Goal: Information Seeking & Learning: Understand process/instructions

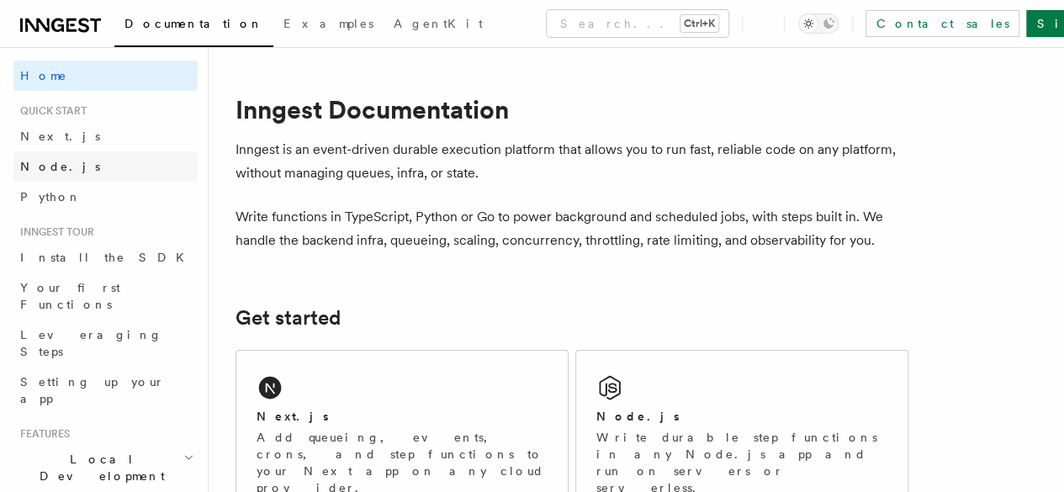
click at [45, 167] on span "Node.js" at bounding box center [60, 166] width 80 height 13
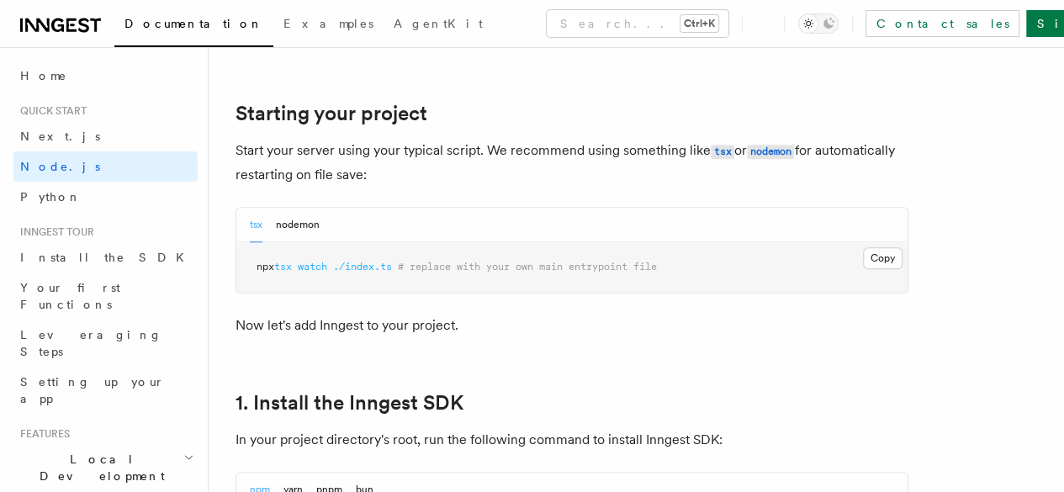
scroll to position [771, 0]
click at [295, 241] on button "nodemon" at bounding box center [298, 224] width 44 height 34
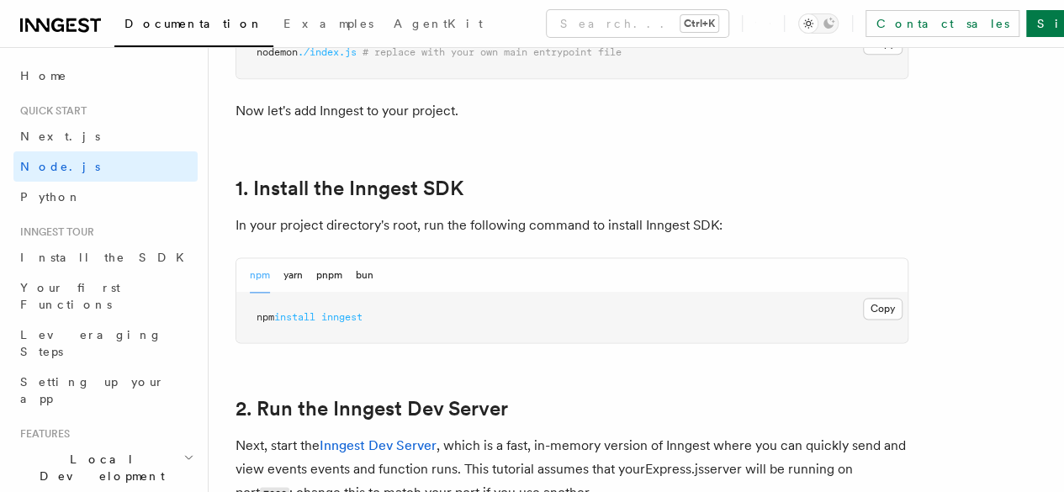
scroll to position [988, 0]
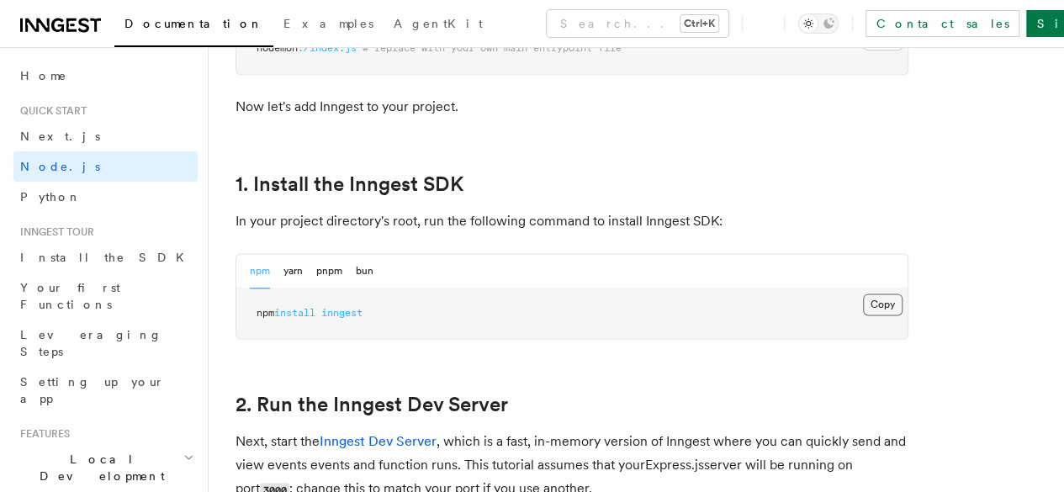
click at [863, 315] on button "Copy Copied" at bounding box center [883, 305] width 40 height 22
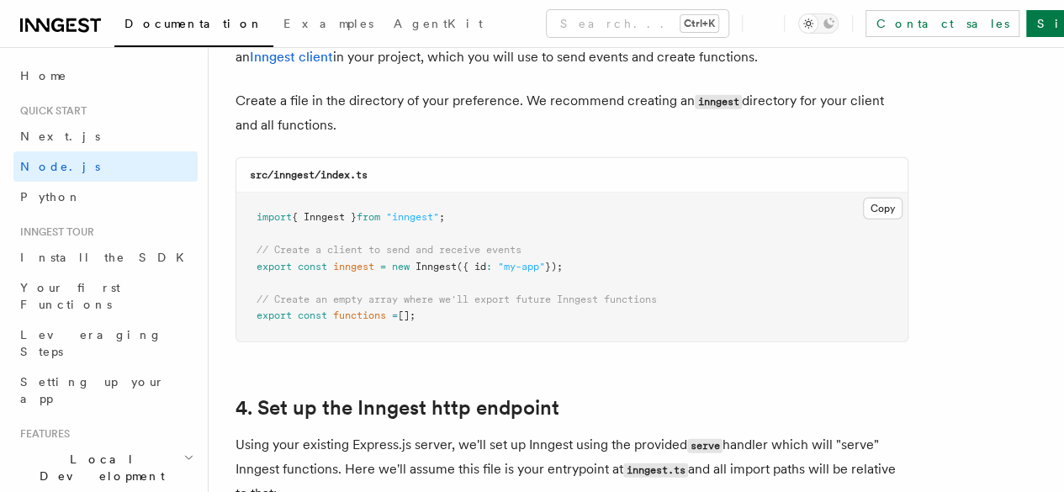
scroll to position [2265, 0]
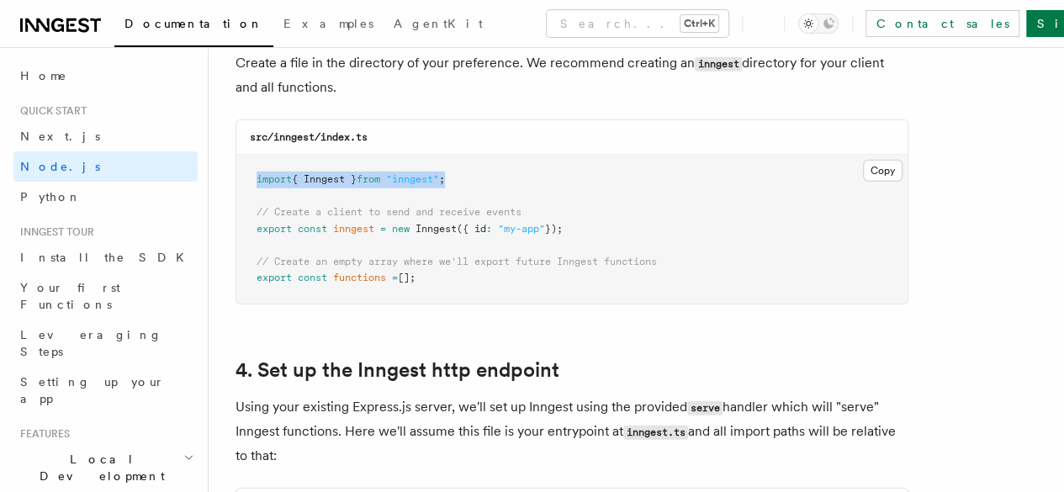
drag, startPoint x: 467, startPoint y: 163, endPoint x: 246, endPoint y: 164, distance: 220.4
click at [246, 164] on pre "import { Inngest } from "inngest" ; // Create a client to send and receive even…" at bounding box center [571, 229] width 671 height 149
copy span "import { Inngest } from "inngest" ;"
click at [588, 209] on pre "import { Inngest } from "inngest" ; // Create a client to send and receive even…" at bounding box center [571, 229] width 671 height 149
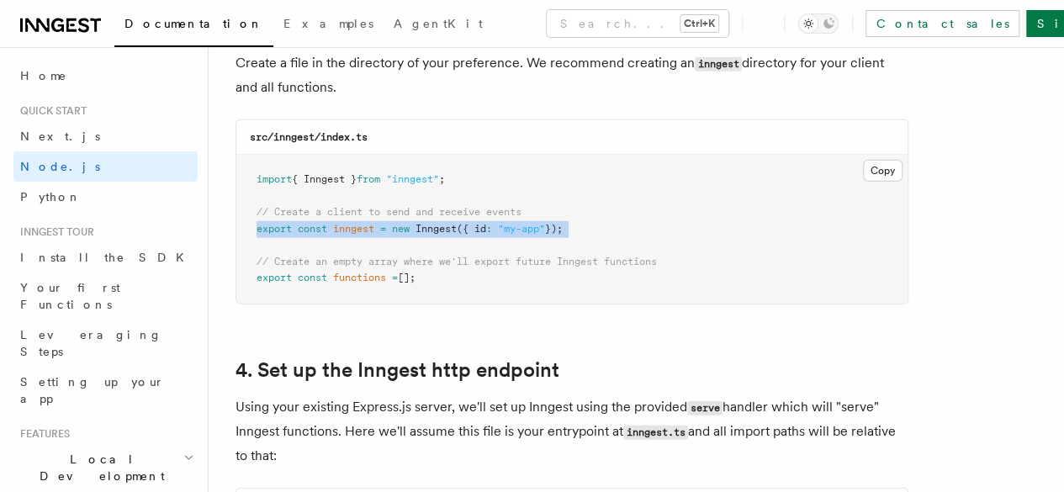
drag, startPoint x: 588, startPoint y: 209, endPoint x: 252, endPoint y: 216, distance: 335.7
click at [252, 216] on pre "import { Inngest } from "inngest" ; // Create a client to send and receive even…" at bounding box center [571, 229] width 671 height 149
copy code "export const inngest = new Inngest ({ id : "my-app" });"
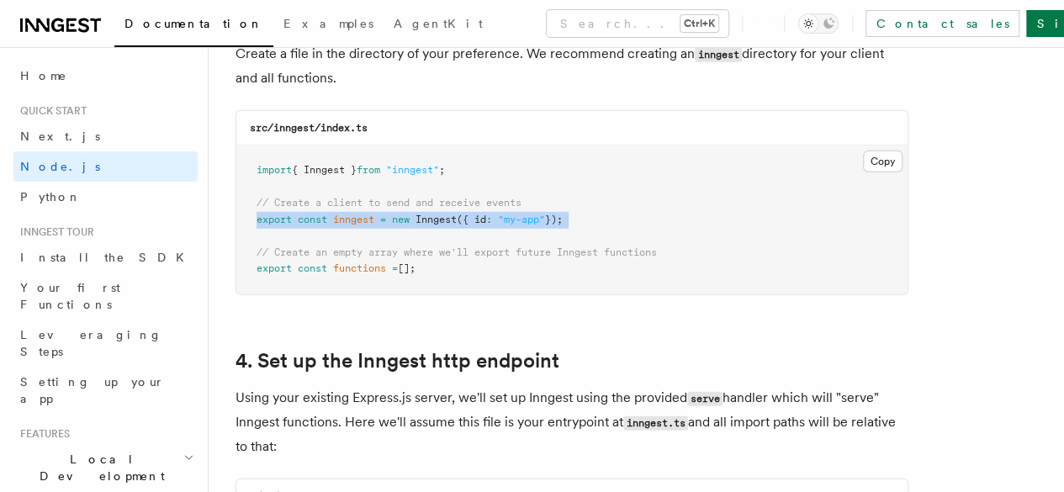
scroll to position [2274, 0]
click at [251, 225] on pre "import { Inngest } from "inngest" ; // Create a client to send and receive even…" at bounding box center [571, 220] width 671 height 149
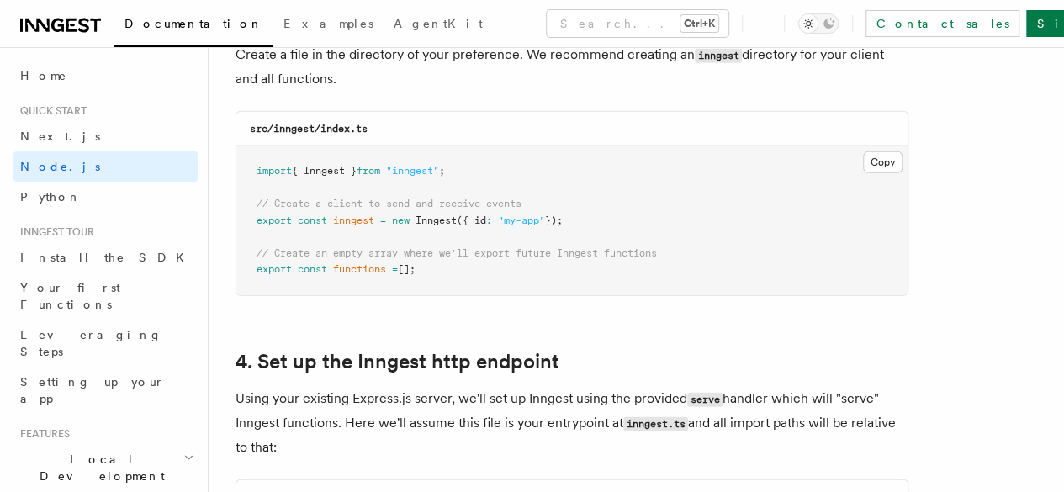
drag, startPoint x: 256, startPoint y: 236, endPoint x: 458, endPoint y: 263, distance: 204.5
click at [458, 263] on pre "import { Inngest } from "inngest" ; // Create a client to send and receive even…" at bounding box center [571, 220] width 671 height 149
copy code "// Create an empty array where we'll export future Inngest functions export con…"
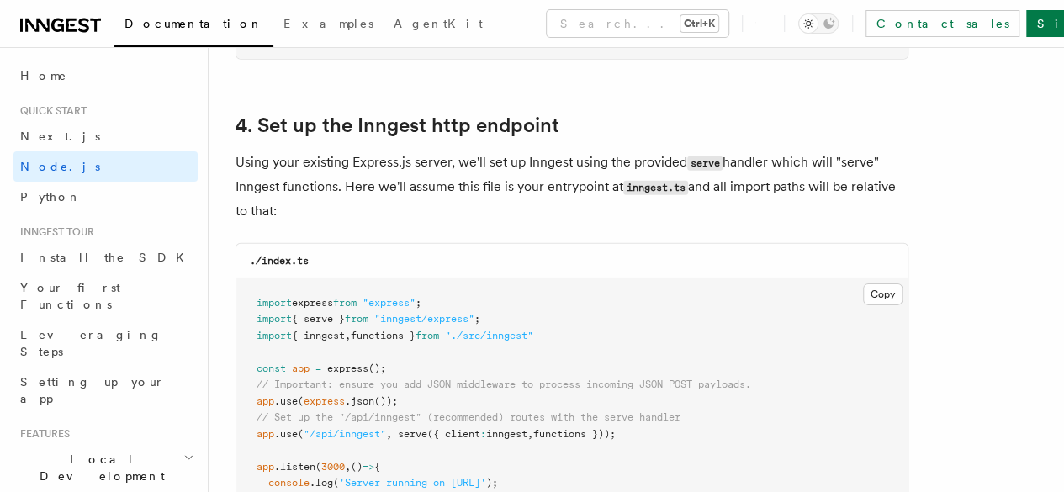
scroll to position [2635, 0]
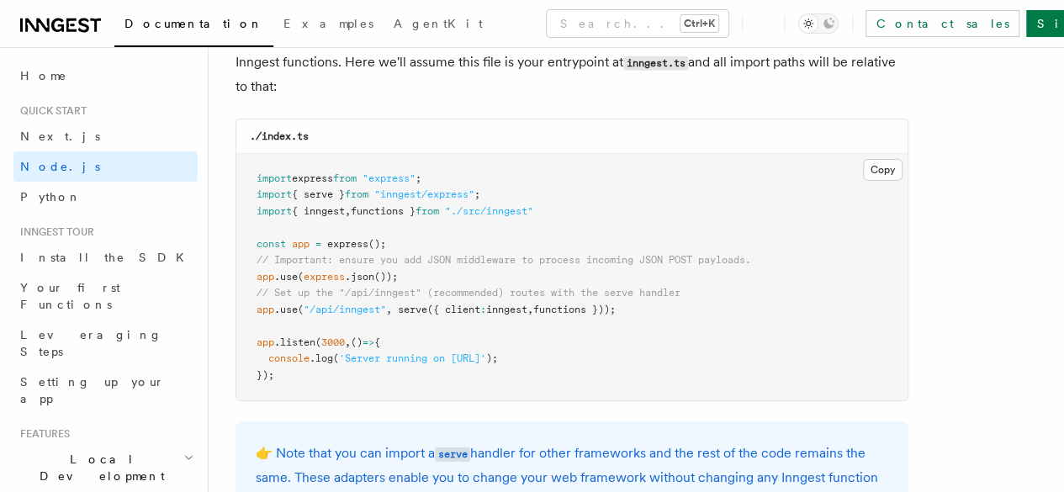
drag, startPoint x: 256, startPoint y: 295, endPoint x: 660, endPoint y: 292, distance: 404.6
click at [660, 292] on pre "import express from "express" ; import { serve } from "inngest/express" ; impor…" at bounding box center [571, 277] width 671 height 247
copy span "app .use ( "/api/inngest" , serve ({ client : inngest , functions }));"
click at [566, 197] on pre "import express from "express" ; import { serve } from "inngest/express" ; impor…" at bounding box center [571, 277] width 671 height 247
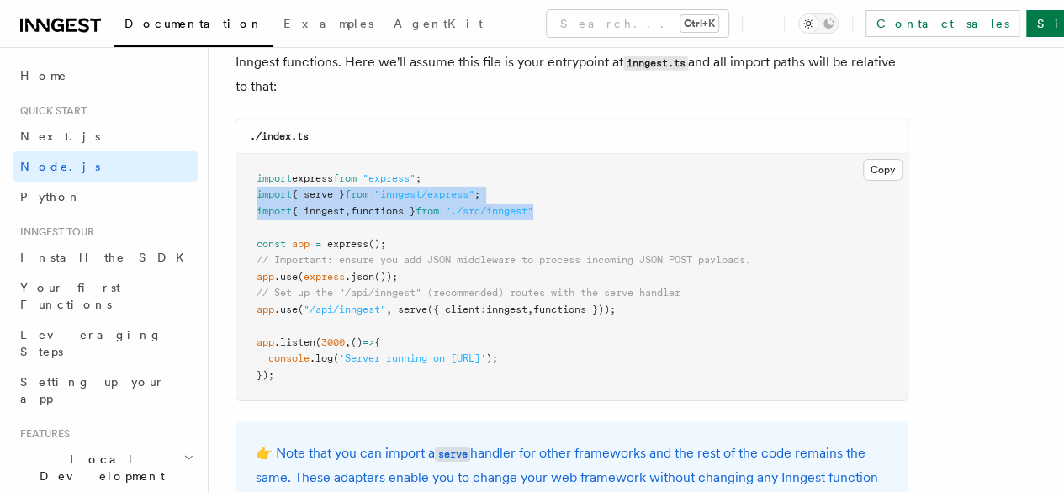
drag, startPoint x: 566, startPoint y: 197, endPoint x: 249, endPoint y: 179, distance: 317.6
click at [249, 179] on pre "import express from "express" ; import { serve } from "inngest/express" ; impor…" at bounding box center [571, 277] width 671 height 247
copy code "import { serve } from "inngest/express" ; import { inngest , functions } from "…"
click at [249, 179] on pre "import express from "express" ; import { serve } from "inngest/express" ; impor…" at bounding box center [571, 277] width 671 height 247
